Goal: Check status: Check status

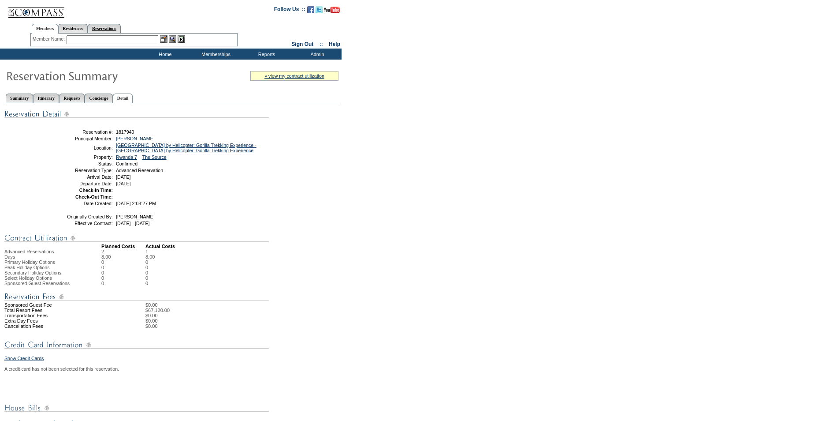
click at [121, 28] on link "Reservations" at bounding box center [104, 28] width 33 height 9
click at [71, 41] on input "text" at bounding box center [83, 39] width 39 height 9
paste input "1817303"
type input "1817303"
click at [110, 40] on img at bounding box center [108, 38] width 7 height 7
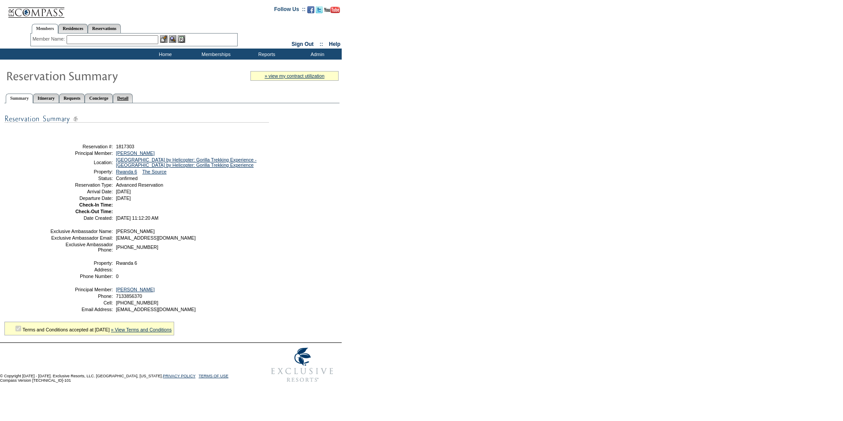
click at [133, 94] on link "Detail" at bounding box center [123, 97] width 20 height 9
